Goal: Transaction & Acquisition: Obtain resource

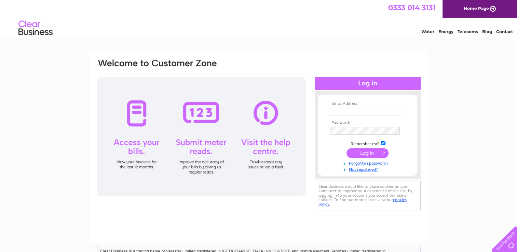
click at [244, 107] on td at bounding box center [367, 111] width 79 height 11
click at [244, 111] on input "text" at bounding box center [365, 112] width 70 height 8
type input "gjack@forthdd.com"
click at [244, 153] on input "submit" at bounding box center [368, 154] width 42 height 10
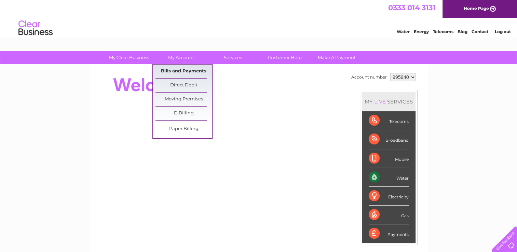
click at [180, 70] on link "Bills and Payments" at bounding box center [184, 72] width 56 height 14
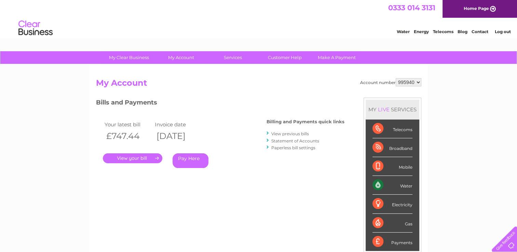
click at [134, 158] on link "." at bounding box center [132, 158] width 59 height 10
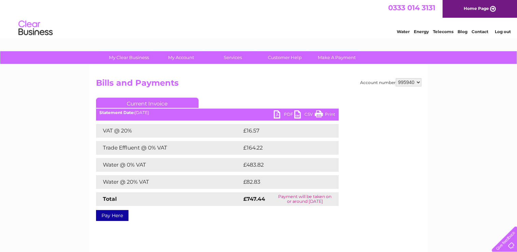
click at [277, 111] on link "PDF" at bounding box center [284, 115] width 21 height 10
click at [277, 112] on link "PDF" at bounding box center [284, 115] width 21 height 10
click at [337, 92] on div "Account number 995940 Bills and Payments Current Invoice PDF CSV Print £16.57" at bounding box center [258, 148] width 325 height 140
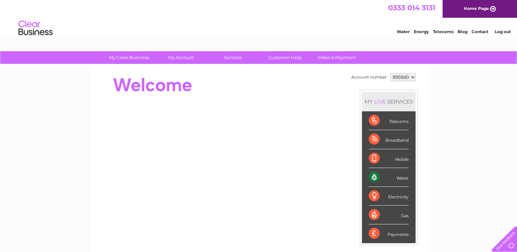
click at [398, 176] on div "Water" at bounding box center [389, 177] width 40 height 19
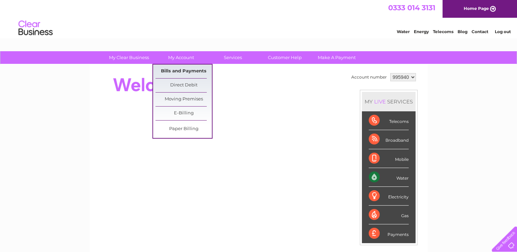
click at [174, 70] on link "Bills and Payments" at bounding box center [184, 72] width 56 height 14
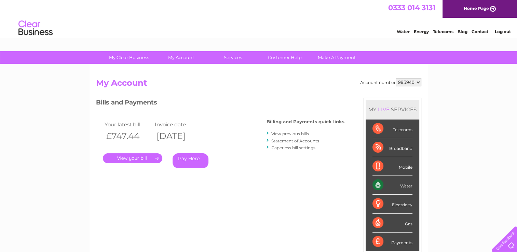
click at [134, 158] on link "." at bounding box center [132, 158] width 59 height 10
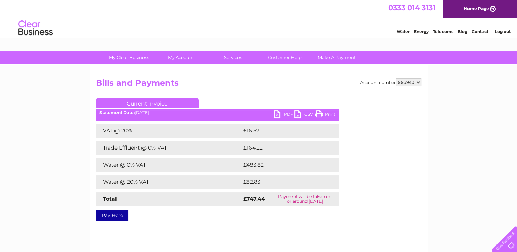
click at [275, 114] on link "PDF" at bounding box center [284, 115] width 21 height 10
